Goal: Navigation & Orientation: Find specific page/section

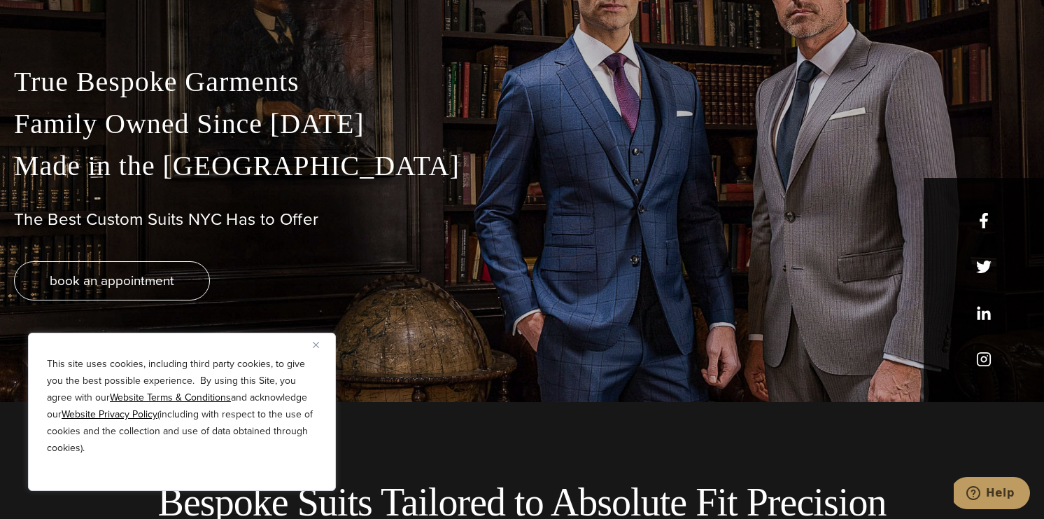
scroll to position [118, 0]
click at [316, 347] on img "Close" at bounding box center [316, 345] width 6 height 6
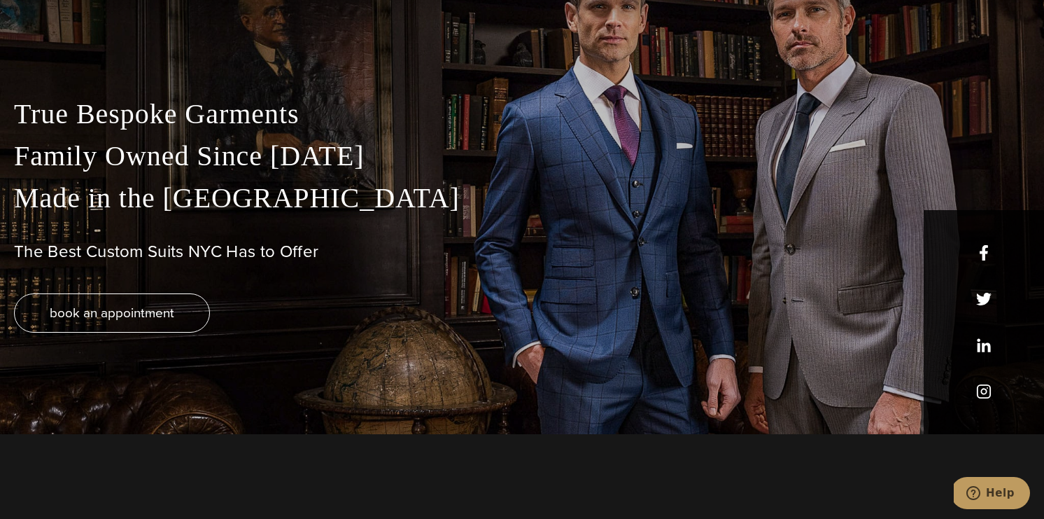
scroll to position [0, 0]
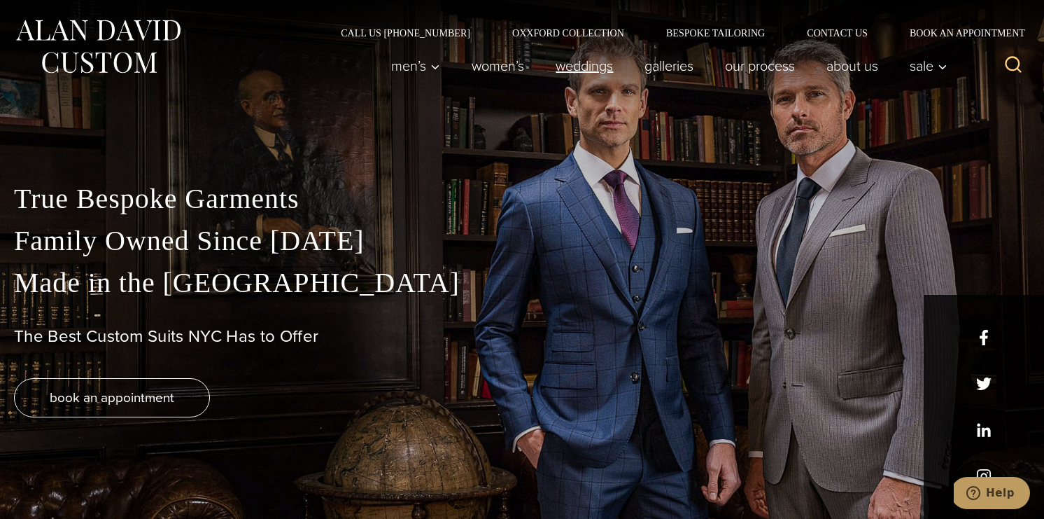
click at [580, 72] on link "weddings" at bounding box center [584, 66] width 89 height 28
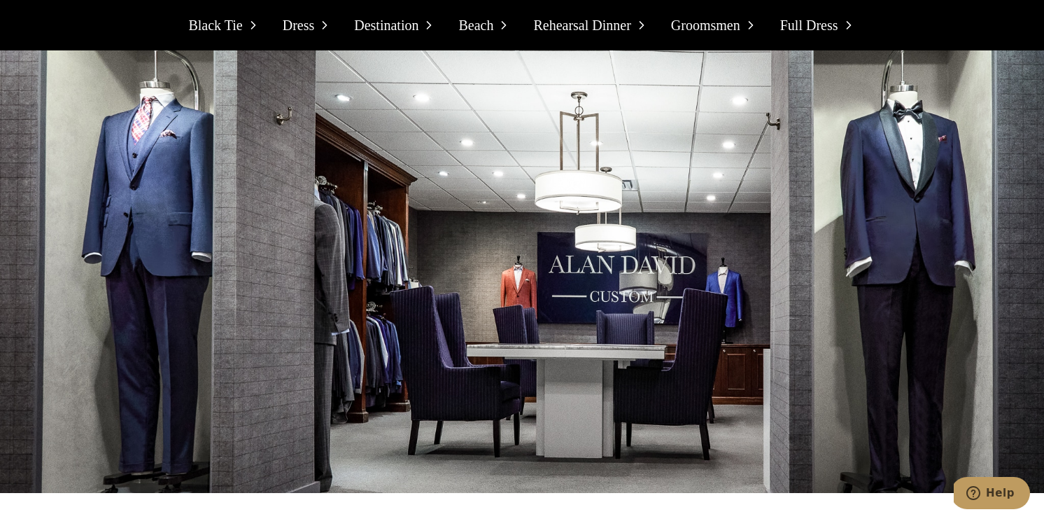
scroll to position [13780, 0]
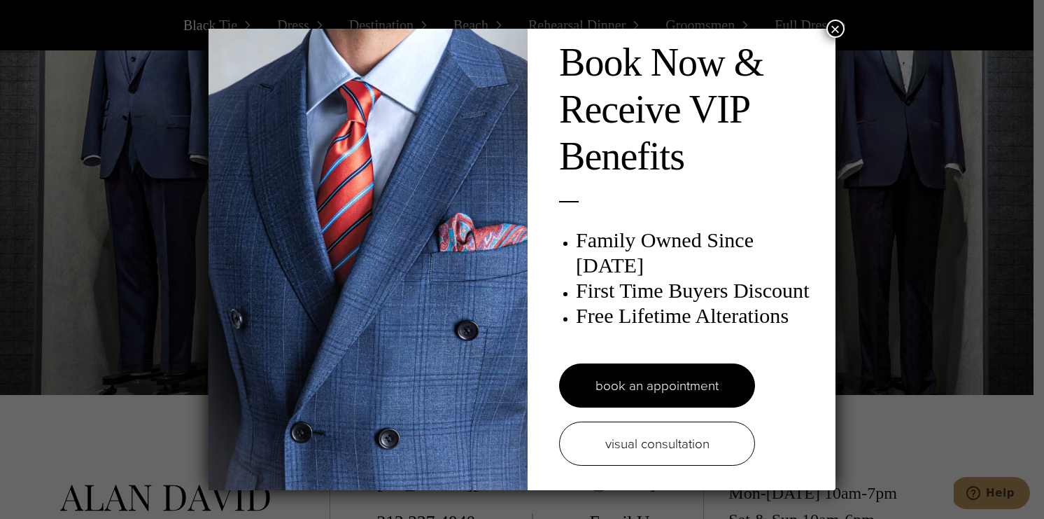
click at [833, 29] on button "×" at bounding box center [836, 29] width 18 height 18
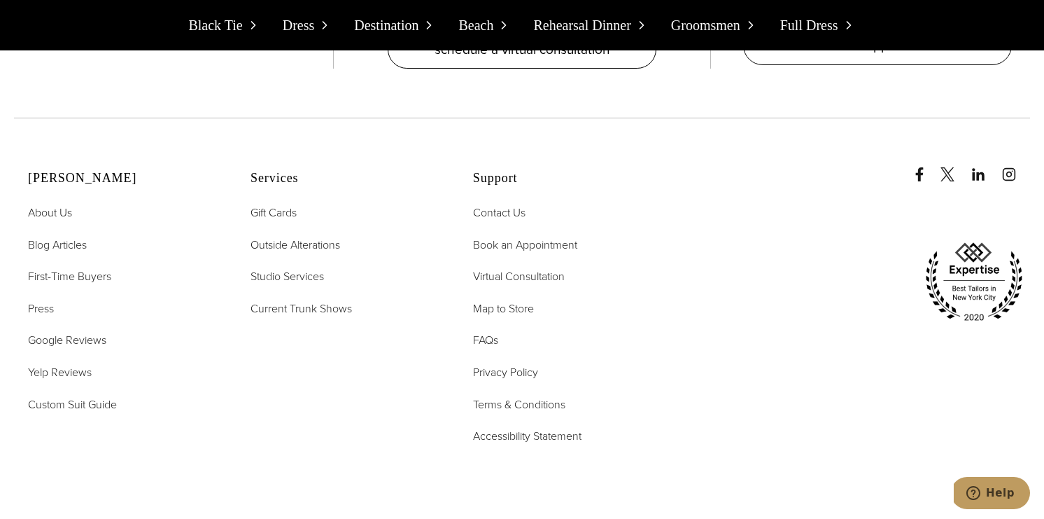
scroll to position [14353, 0]
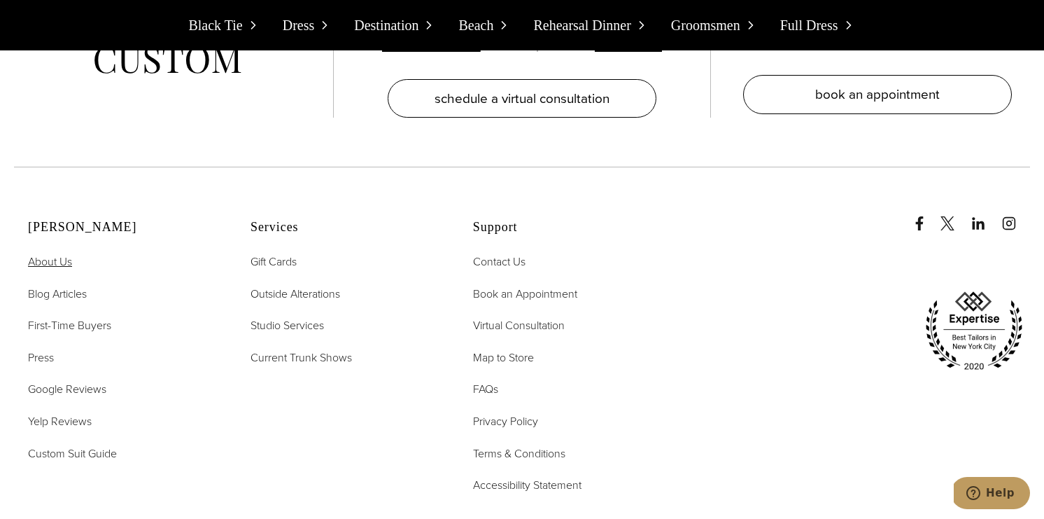
click at [50, 253] on span "About Us" at bounding box center [50, 261] width 44 height 16
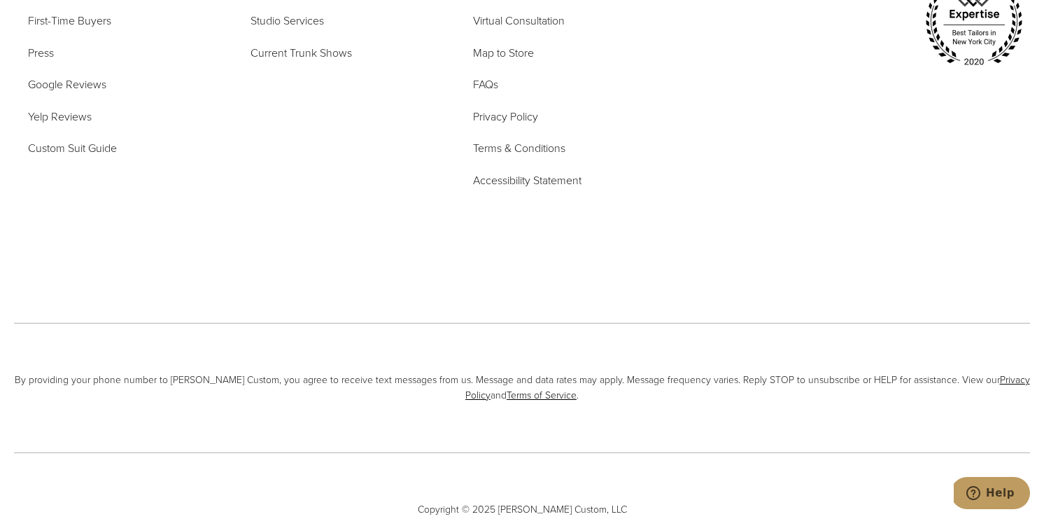
scroll to position [6016, 0]
